Goal: Transaction & Acquisition: Obtain resource

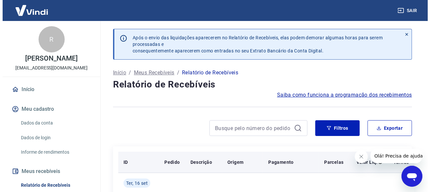
scroll to position [33, 0]
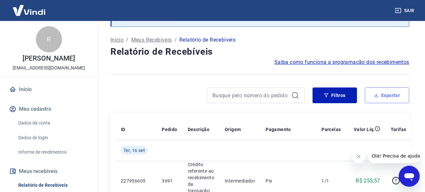
click at [389, 93] on button "Exportar" at bounding box center [387, 95] width 44 height 16
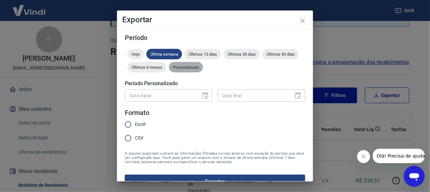
click at [203, 66] on span "Personalizado" at bounding box center [186, 67] width 34 height 5
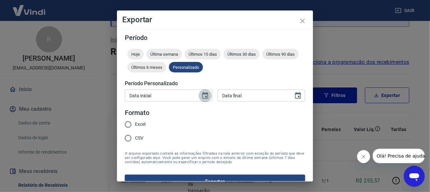
click at [202, 97] on icon "Choose date" at bounding box center [205, 95] width 6 height 7
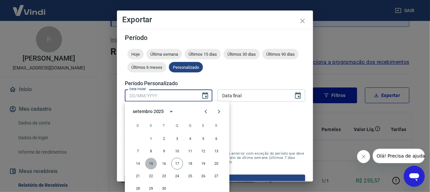
click at [150, 162] on button "15" at bounding box center [151, 164] width 12 height 12
type input "[DATE]"
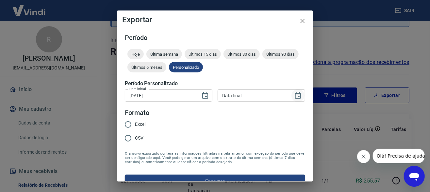
click at [294, 95] on icon "Choose date" at bounding box center [298, 96] width 8 height 8
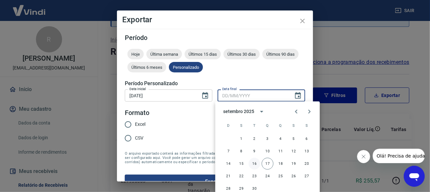
click at [269, 165] on button "17" at bounding box center [268, 164] width 12 height 12
type input "[DATE]"
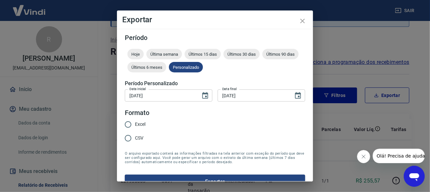
click at [141, 126] on span "Excel" at bounding box center [140, 124] width 10 height 7
click at [135, 126] on input "Excel" at bounding box center [128, 124] width 14 height 14
radio input "true"
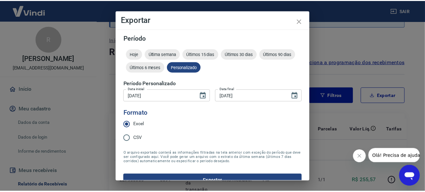
scroll to position [12, 0]
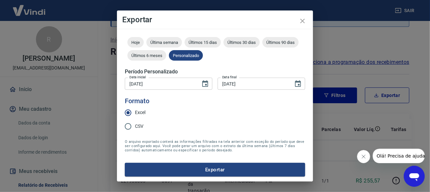
click at [213, 165] on button "Exportar" at bounding box center [215, 170] width 181 height 14
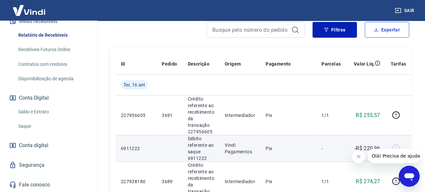
scroll to position [0, 0]
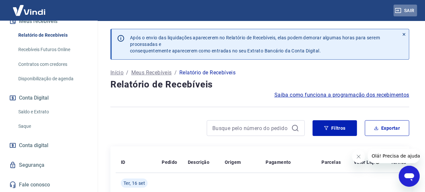
click at [412, 11] on button "Sair" at bounding box center [406, 11] width 24 height 12
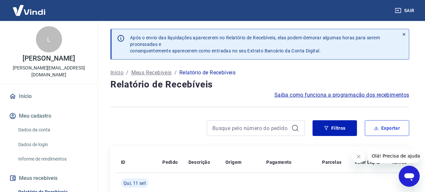
drag, startPoint x: 396, startPoint y: 130, endPoint x: 391, endPoint y: 129, distance: 4.7
click at [396, 130] on button "Exportar" at bounding box center [387, 128] width 44 height 16
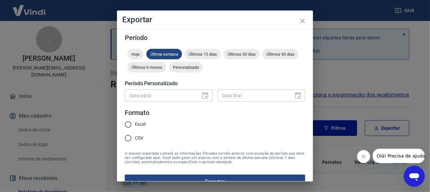
click at [229, 73] on div "Hoje Última semana Últimos 15 dias Últimos 30 dias Últimos 90 dias Últimos 6 me…" at bounding box center [215, 62] width 181 height 26
click at [203, 70] on div "Personalizado" at bounding box center [186, 67] width 34 height 10
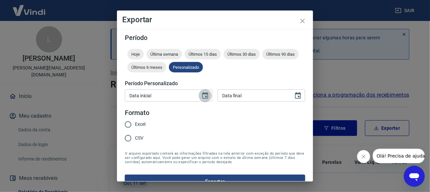
click at [204, 97] on icon "Choose date" at bounding box center [205, 96] width 8 height 8
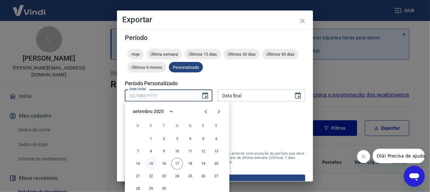
click at [148, 163] on button "15" at bounding box center [151, 164] width 12 height 12
type input "[DATE]"
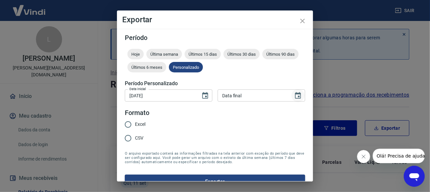
click at [294, 96] on icon "Choose date" at bounding box center [298, 96] width 8 height 8
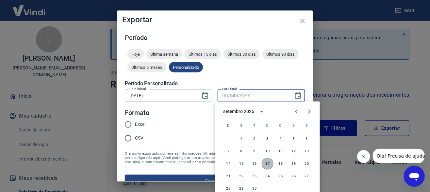
click at [270, 162] on button "17" at bounding box center [268, 164] width 12 height 12
type input "[DATE]"
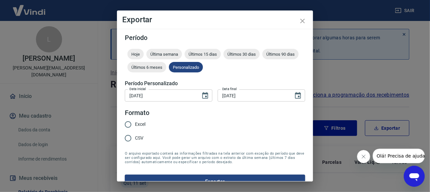
click at [138, 121] on span "Excel" at bounding box center [140, 124] width 10 height 7
click at [135, 121] on input "Excel" at bounding box center [128, 124] width 14 height 14
radio input "true"
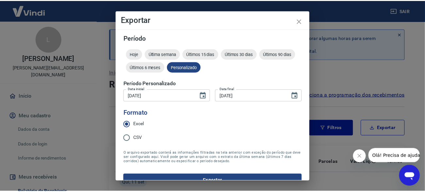
scroll to position [12, 0]
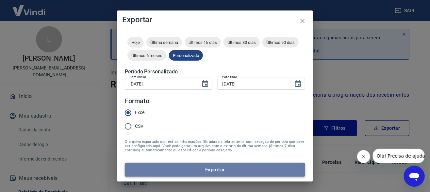
click at [234, 169] on button "Exportar" at bounding box center [215, 170] width 181 height 14
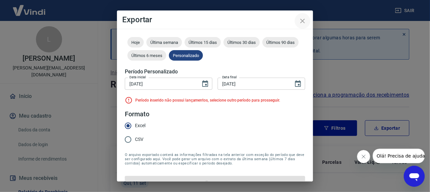
click at [303, 19] on icon "close" at bounding box center [303, 21] width 8 height 8
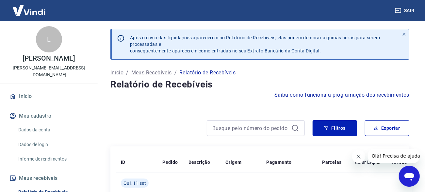
click at [405, 15] on button "Sair" at bounding box center [406, 11] width 24 height 12
